Goal: Task Accomplishment & Management: Use online tool/utility

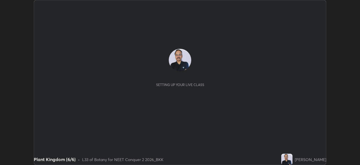
scroll to position [165, 360]
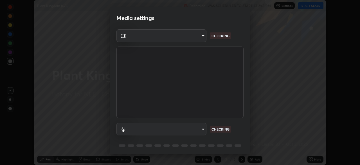
type input "ad6597066c7fc2f7d8a9df135791801f2c5e1b342417c3fbae4c684dc851fcd2"
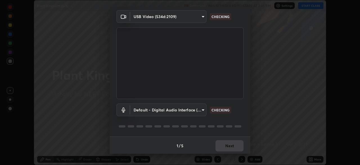
scroll to position [20, 0]
click at [144, 109] on body "Erase all Plant Kingdom (6/6) Recording WAS SCHEDULED TO START AT 2:45 PM Setti…" at bounding box center [180, 82] width 360 height 165
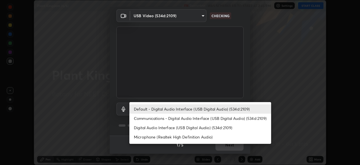
click at [150, 135] on li "Microphone (Realtek High Definition Audio)" at bounding box center [200, 136] width 142 height 9
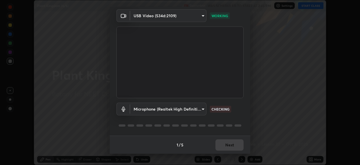
click at [145, 108] on body "Erase all Plant Kingdom (6/6) Recording WAS SCHEDULED TO START AT 2:45 PM Setti…" at bounding box center [180, 82] width 360 height 165
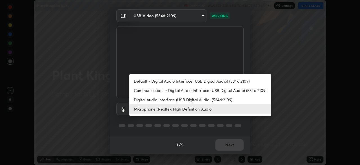
click at [150, 81] on li "Default - Digital Audio Interface (USB Digital Audio) (534d:2109)" at bounding box center [200, 80] width 142 height 9
type input "default"
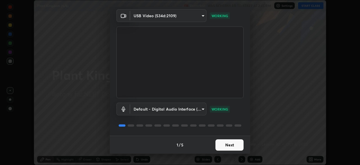
click at [228, 146] on button "Next" at bounding box center [229, 144] width 28 height 11
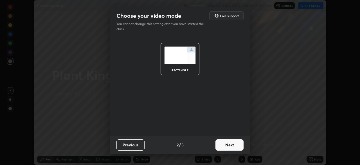
scroll to position [0, 0]
click at [228, 144] on button "Next" at bounding box center [229, 144] width 28 height 11
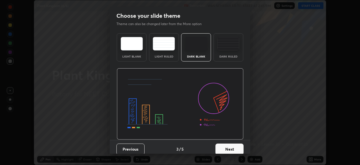
click at [229, 143] on button "Next" at bounding box center [229, 148] width 28 height 11
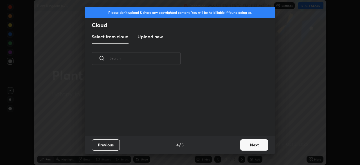
scroll to position [62, 181]
click at [246, 146] on button "Next" at bounding box center [254, 144] width 28 height 11
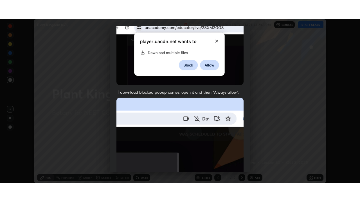
scroll to position [135, 0]
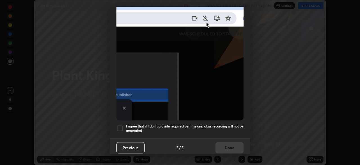
click at [121, 125] on div at bounding box center [119, 128] width 7 height 7
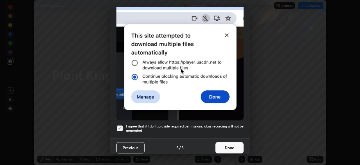
click at [222, 144] on button "Done" at bounding box center [229, 147] width 28 height 11
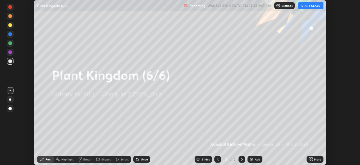
click at [311, 159] on icon at bounding box center [311, 159] width 4 height 4
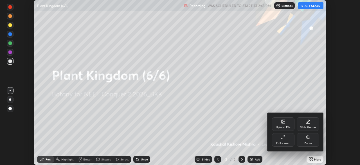
click at [283, 138] on icon at bounding box center [283, 137] width 4 height 4
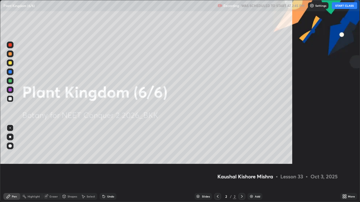
scroll to position [202, 360]
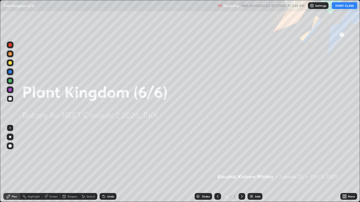
click at [339, 6] on button "START CLASS" at bounding box center [344, 5] width 25 height 7
click at [251, 164] on img at bounding box center [251, 197] width 4 height 4
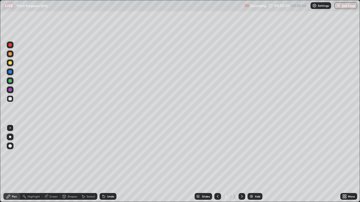
click at [6, 164] on div at bounding box center [10, 157] width 9 height 67
click at [11, 64] on div at bounding box center [10, 63] width 7 height 7
click at [253, 164] on img at bounding box center [251, 197] width 4 height 4
click at [12, 100] on div at bounding box center [10, 99] width 7 height 7
click at [10, 64] on div at bounding box center [9, 62] width 3 height 3
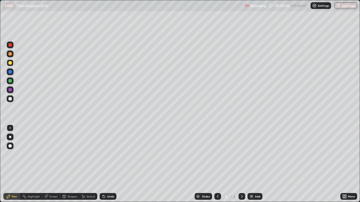
click at [11, 80] on div at bounding box center [9, 80] width 3 height 3
click at [292, 164] on div "Slides 4 / 4 Add" at bounding box center [228, 196] width 224 height 11
click at [54, 164] on div "Eraser" at bounding box center [53, 196] width 8 height 3
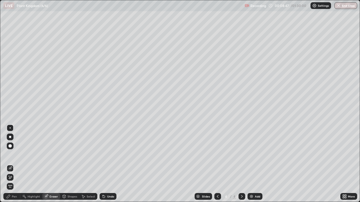
click at [15, 164] on div "Pen" at bounding box center [14, 196] width 5 height 3
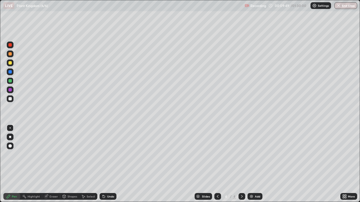
click at [10, 90] on div at bounding box center [9, 89] width 3 height 3
click at [11, 100] on div at bounding box center [9, 98] width 3 height 3
click at [10, 82] on div at bounding box center [9, 80] width 3 height 3
click at [10, 91] on div at bounding box center [9, 89] width 3 height 3
click at [11, 82] on div at bounding box center [9, 80] width 3 height 3
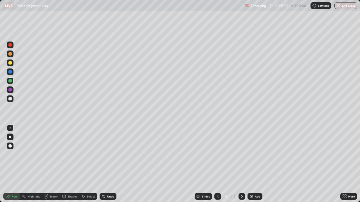
click at [50, 164] on div "Eraser" at bounding box center [53, 196] width 8 height 3
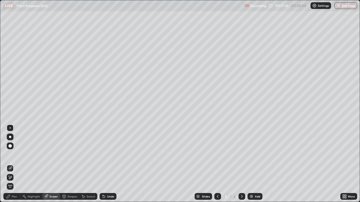
click at [15, 164] on div "Pen" at bounding box center [14, 196] width 5 height 3
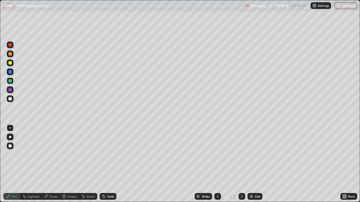
click at [47, 164] on icon at bounding box center [46, 197] width 4 height 4
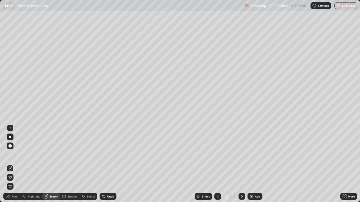
click at [14, 164] on div "Pen" at bounding box center [14, 196] width 5 height 3
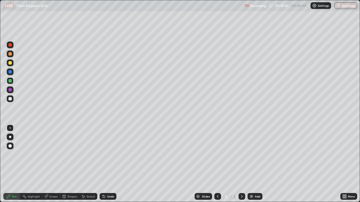
click at [10, 90] on div at bounding box center [9, 89] width 3 height 3
click at [10, 63] on div at bounding box center [9, 62] width 3 height 3
click at [10, 99] on div at bounding box center [9, 98] width 3 height 3
click at [9, 82] on div at bounding box center [9, 80] width 3 height 3
click at [11, 100] on div at bounding box center [9, 98] width 3 height 3
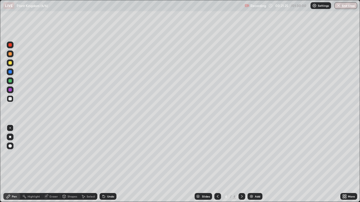
click at [251, 164] on img at bounding box center [251, 197] width 4 height 4
click at [10, 63] on div at bounding box center [9, 62] width 3 height 3
click at [10, 98] on div at bounding box center [9, 98] width 3 height 3
click at [10, 81] on div at bounding box center [9, 80] width 3 height 3
click at [10, 64] on div at bounding box center [9, 62] width 3 height 3
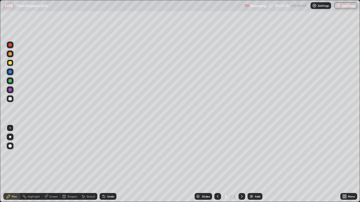
click at [10, 100] on div at bounding box center [9, 98] width 3 height 3
click at [10, 91] on div at bounding box center [9, 89] width 3 height 3
click at [10, 82] on div at bounding box center [9, 80] width 3 height 3
click at [10, 81] on div at bounding box center [9, 80] width 3 height 3
click at [12, 100] on div at bounding box center [10, 99] width 7 height 7
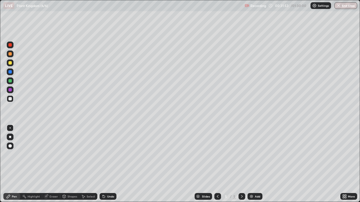
click at [253, 164] on div "Add" at bounding box center [254, 196] width 15 height 7
click at [11, 99] on div at bounding box center [9, 98] width 3 height 3
click at [10, 64] on div at bounding box center [9, 62] width 3 height 3
click at [10, 82] on div at bounding box center [9, 80] width 3 height 3
click at [11, 100] on div at bounding box center [9, 98] width 3 height 3
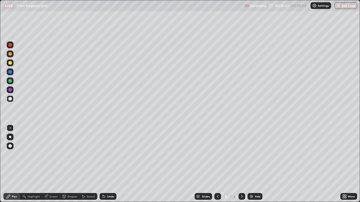
click at [9, 100] on div at bounding box center [10, 99] width 7 height 7
click at [10, 82] on div at bounding box center [9, 80] width 3 height 3
click at [10, 64] on div at bounding box center [9, 62] width 3 height 3
click at [11, 91] on div at bounding box center [9, 89] width 3 height 3
click at [11, 82] on div at bounding box center [9, 80] width 3 height 3
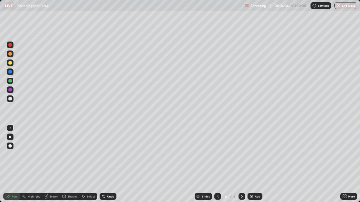
click at [10, 99] on div at bounding box center [9, 98] width 3 height 3
click at [10, 82] on div at bounding box center [9, 80] width 3 height 3
click at [11, 66] on div at bounding box center [10, 63] width 7 height 7
click at [10, 90] on div at bounding box center [9, 89] width 3 height 3
click at [51, 164] on div "Eraser" at bounding box center [53, 196] width 8 height 3
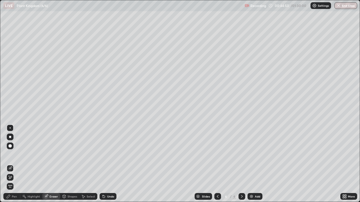
click at [13, 145] on div at bounding box center [10, 146] width 7 height 7
click at [13, 164] on div "Pen" at bounding box center [14, 196] width 5 height 3
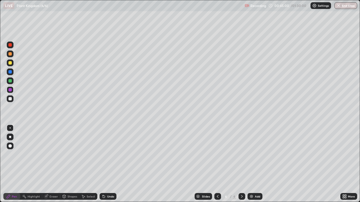
click at [9, 99] on div at bounding box center [9, 98] width 3 height 3
click at [10, 82] on div at bounding box center [9, 80] width 3 height 3
click at [10, 100] on div at bounding box center [9, 98] width 3 height 3
click at [10, 81] on div at bounding box center [9, 80] width 3 height 3
click at [10, 63] on div at bounding box center [9, 62] width 3 height 3
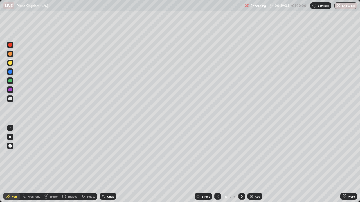
click at [249, 164] on img at bounding box center [251, 197] width 4 height 4
click at [11, 55] on div at bounding box center [9, 53] width 3 height 3
click at [11, 98] on div at bounding box center [9, 98] width 3 height 3
click at [10, 65] on div at bounding box center [10, 63] width 7 height 7
click at [9, 81] on div at bounding box center [9, 80] width 3 height 3
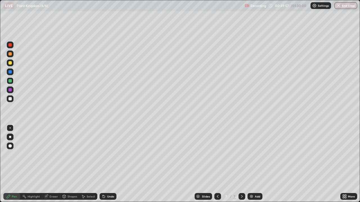
click at [10, 72] on div at bounding box center [9, 71] width 3 height 3
click at [9, 81] on div at bounding box center [9, 80] width 3 height 3
click at [10, 64] on div at bounding box center [9, 62] width 3 height 3
click at [49, 164] on div "Eraser" at bounding box center [53, 196] width 8 height 3
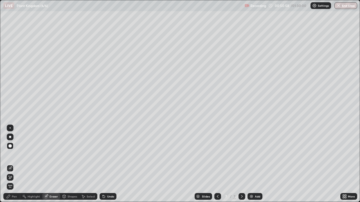
click at [14, 164] on div "Pen" at bounding box center [14, 196] width 5 height 3
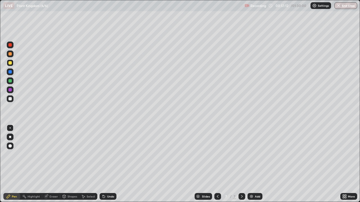
click at [10, 64] on div at bounding box center [9, 62] width 3 height 3
click at [255, 164] on div "Add" at bounding box center [257, 196] width 5 height 3
click at [11, 64] on div at bounding box center [9, 62] width 3 height 3
click at [11, 99] on div at bounding box center [9, 98] width 3 height 3
click at [11, 80] on div at bounding box center [9, 80] width 3 height 3
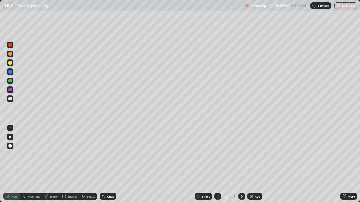
click at [11, 99] on div at bounding box center [9, 98] width 3 height 3
click at [12, 80] on div at bounding box center [9, 80] width 3 height 3
click at [11, 100] on div at bounding box center [9, 98] width 3 height 3
click at [11, 82] on div at bounding box center [9, 80] width 3 height 3
click at [10, 98] on div at bounding box center [9, 98] width 3 height 3
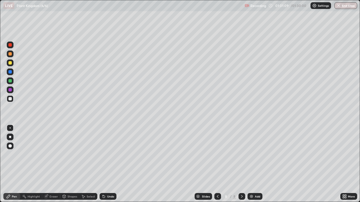
click at [10, 81] on div at bounding box center [9, 80] width 3 height 3
click at [10, 100] on div at bounding box center [9, 98] width 3 height 3
click at [11, 63] on div at bounding box center [9, 62] width 3 height 3
click at [11, 97] on div at bounding box center [9, 98] width 3 height 3
click at [52, 164] on div "Eraser" at bounding box center [53, 196] width 8 height 3
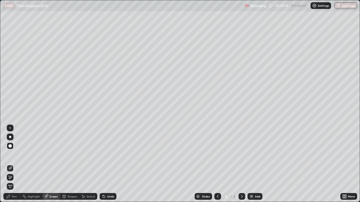
click at [13, 164] on div "Pen" at bounding box center [14, 196] width 5 height 3
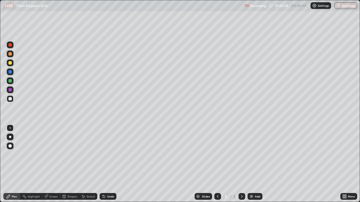
click at [10, 63] on div at bounding box center [9, 62] width 3 height 3
click at [11, 99] on div at bounding box center [9, 98] width 3 height 3
click at [10, 63] on div at bounding box center [9, 62] width 3 height 3
click at [12, 81] on div at bounding box center [9, 80] width 3 height 3
click at [250, 164] on img at bounding box center [251, 197] width 4 height 4
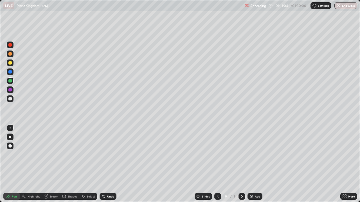
click at [10, 64] on div at bounding box center [9, 62] width 3 height 3
click at [339, 5] on img "button" at bounding box center [338, 5] width 4 height 4
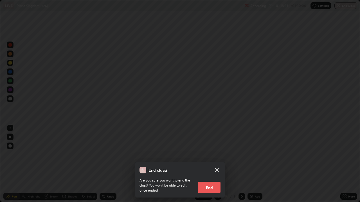
click at [207, 164] on button "End" at bounding box center [209, 187] width 22 height 11
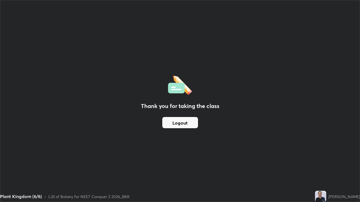
click at [180, 123] on button "Logout" at bounding box center [180, 122] width 36 height 11
